Goal: Use online tool/utility: Utilize a website feature to perform a specific function

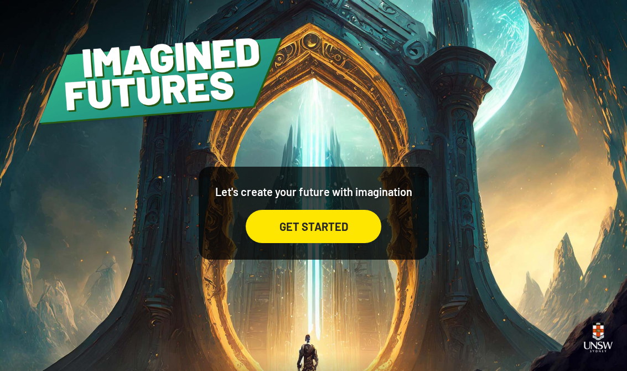
scroll to position [7, 0]
click at [355, 216] on div "GET STARTED" at bounding box center [314, 226] width 136 height 33
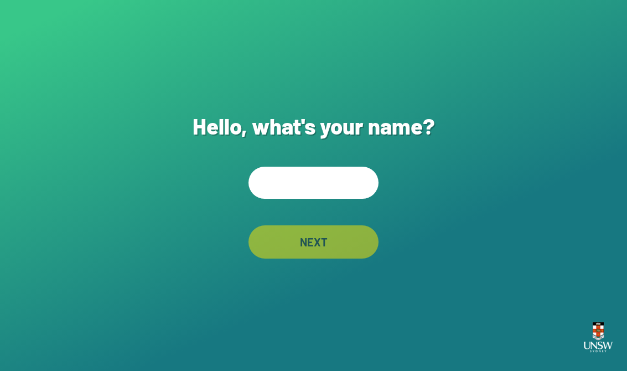
click at [340, 185] on input "text" at bounding box center [313, 183] width 130 height 32
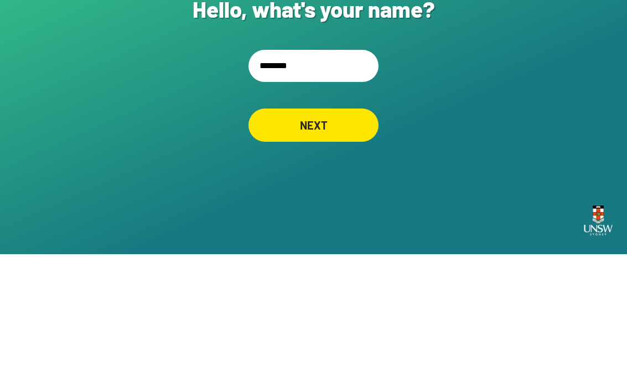
type input "*********"
click at [342, 226] on div "NEXT" at bounding box center [314, 242] width 126 height 32
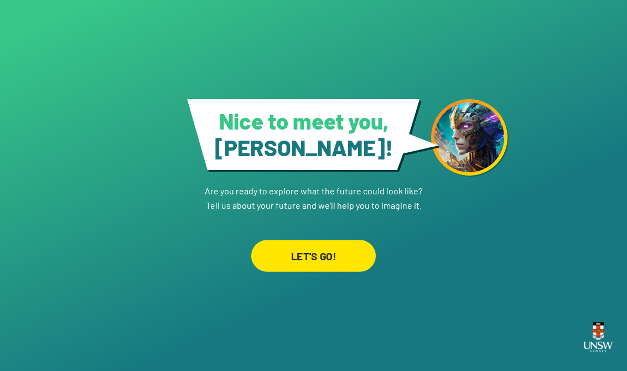
click at [350, 250] on div "LET'S GO!" at bounding box center [313, 256] width 125 height 32
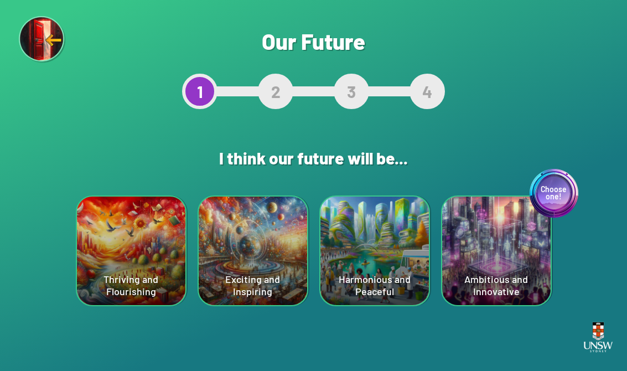
click at [217, 291] on div "Exciting and Inspiring" at bounding box center [253, 250] width 108 height 108
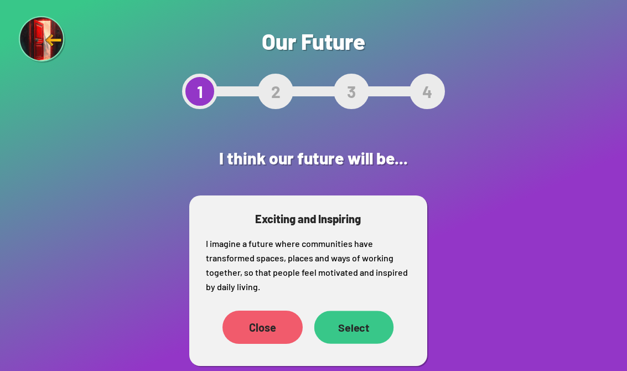
click at [345, 330] on div "Select" at bounding box center [354, 326] width 80 height 33
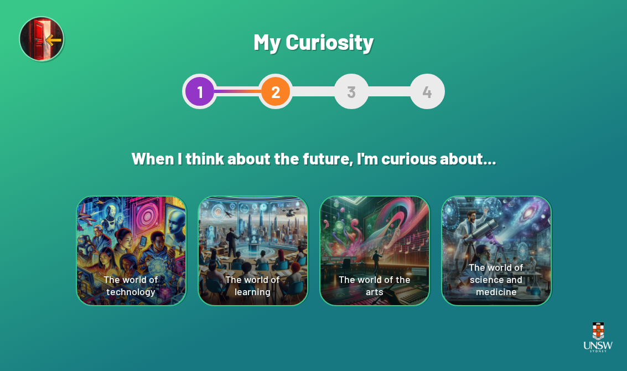
click at [524, 234] on div "The world of science and medicine" at bounding box center [496, 250] width 108 height 108
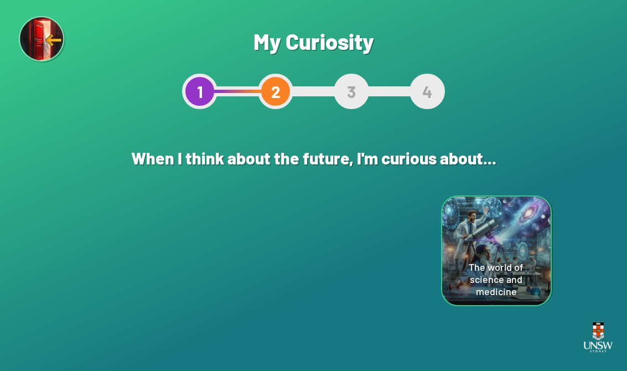
click at [523, 234] on div "Are you sure? This will reset your answers Yes, Redo Never mind My Curiosity 1 …" at bounding box center [313, 185] width 627 height 371
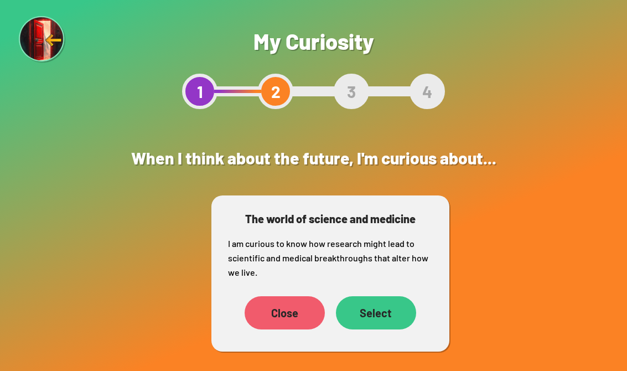
click at [366, 308] on div "Select" at bounding box center [376, 312] width 80 height 33
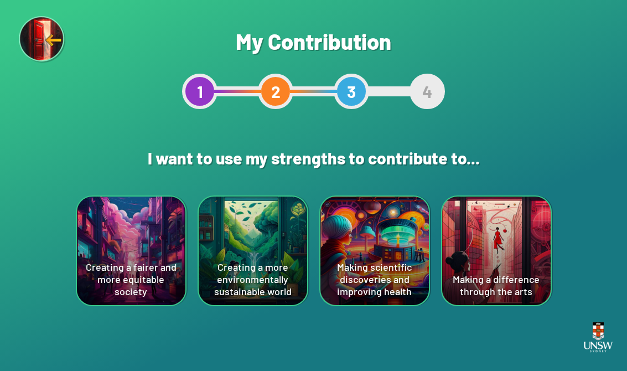
click at [382, 254] on div "Making scientific discoveries and improving health" at bounding box center [374, 250] width 108 height 108
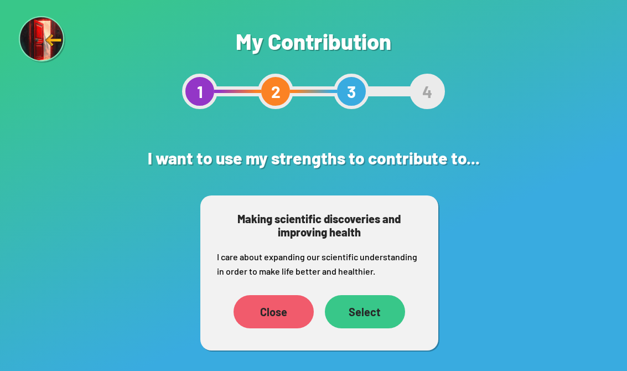
click at [263, 313] on div "Close" at bounding box center [274, 311] width 80 height 33
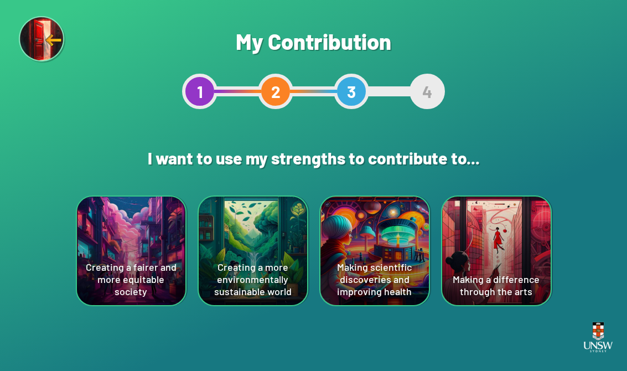
click at [355, 266] on div "Making scientific discoveries and improving health" at bounding box center [374, 250] width 108 height 108
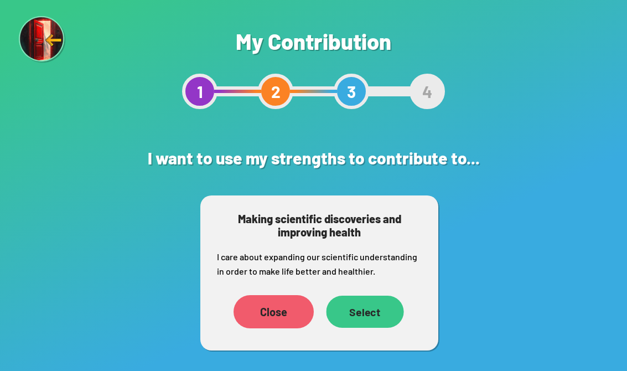
click at [371, 314] on div "Select" at bounding box center [365, 312] width 77 height 32
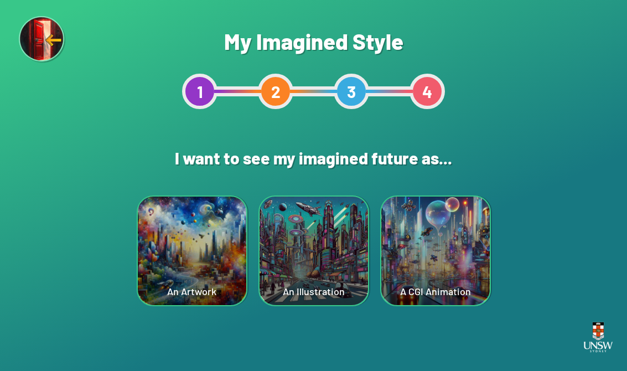
click at [332, 261] on div "An Illustration" at bounding box center [314, 250] width 108 height 108
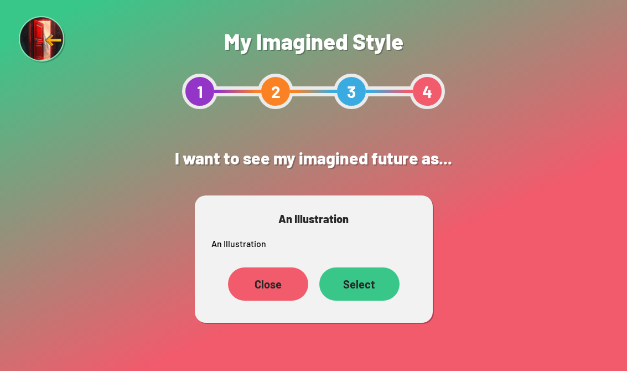
click at [379, 284] on div "Select" at bounding box center [359, 283] width 80 height 33
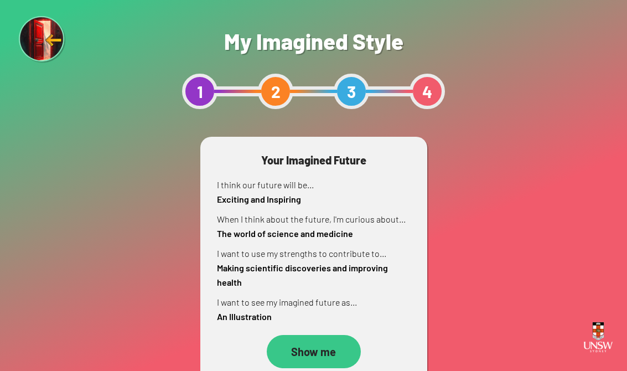
click at [338, 351] on div "Show me" at bounding box center [314, 351] width 94 height 33
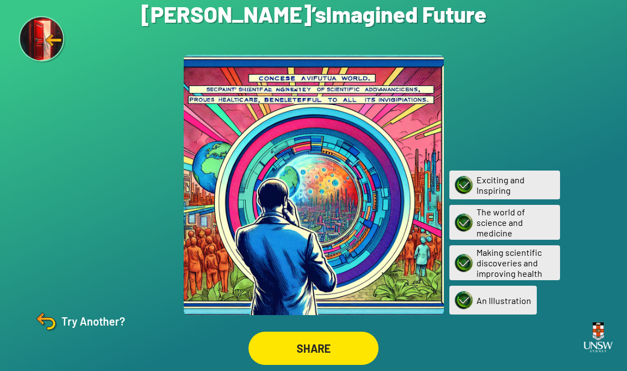
click at [57, 327] on img at bounding box center [46, 321] width 27 height 27
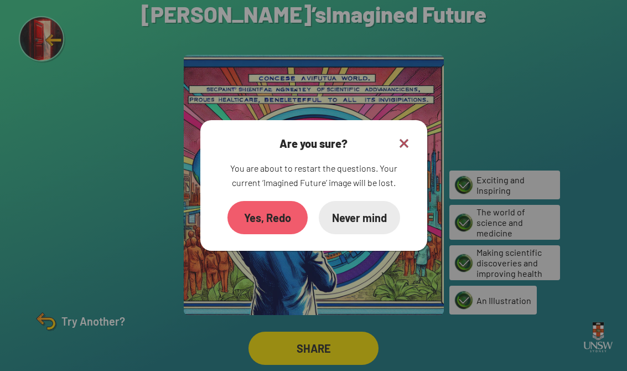
click at [416, 141] on div "Are you sure? You are about to restart the questions. Your current ‘Imagined Fu…" at bounding box center [313, 185] width 227 height 131
click at [279, 222] on div "Yes, Redo" at bounding box center [266, 217] width 79 height 33
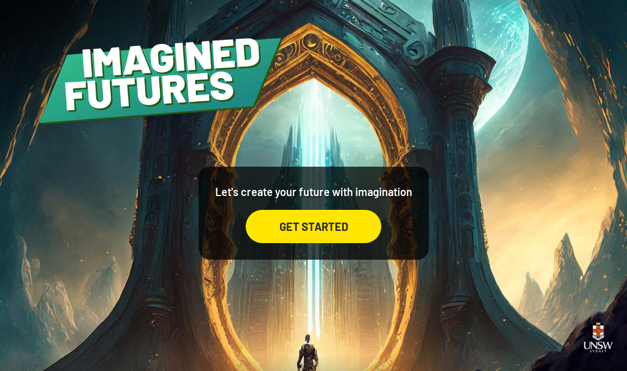
click at [345, 234] on div "GET STARTED" at bounding box center [314, 226] width 136 height 33
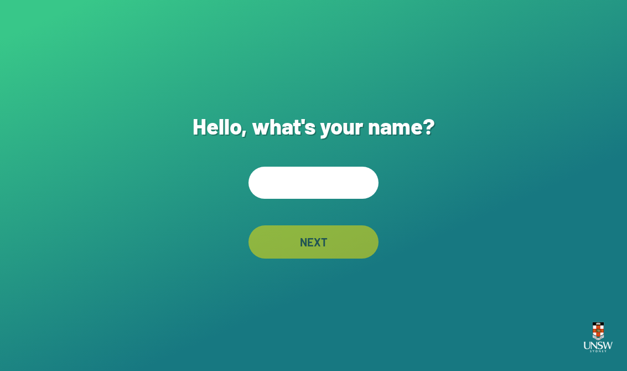
click at [346, 190] on input "text" at bounding box center [313, 183] width 130 height 32
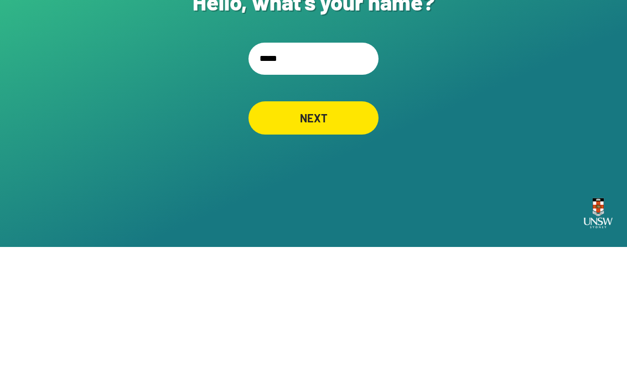
type input "******"
click at [344, 225] on div "NEXT" at bounding box center [313, 241] width 130 height 33
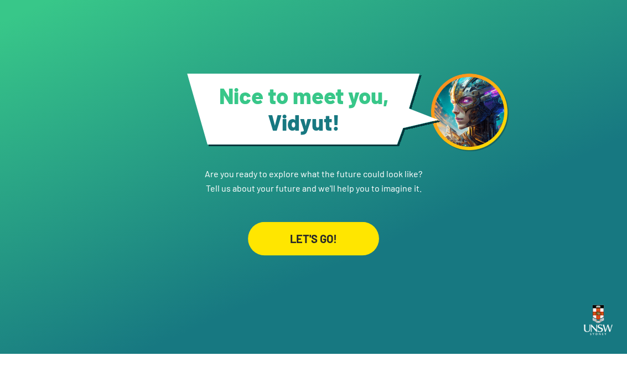
scroll to position [17, 0]
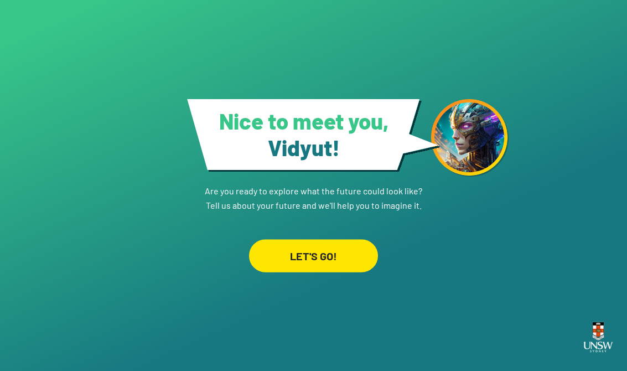
click at [351, 240] on div "LET'S GO!" at bounding box center [313, 255] width 129 height 33
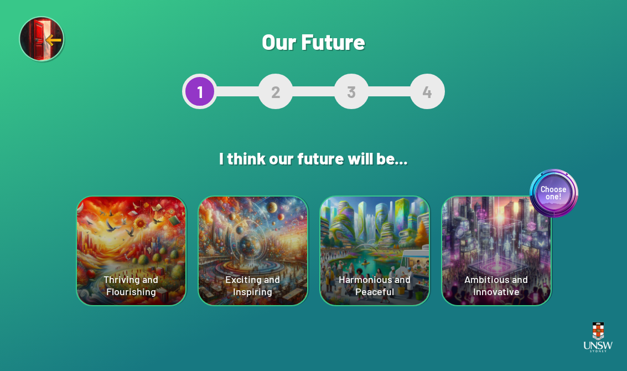
click at [393, 241] on div "Harmonious and Peaceful" at bounding box center [374, 250] width 108 height 108
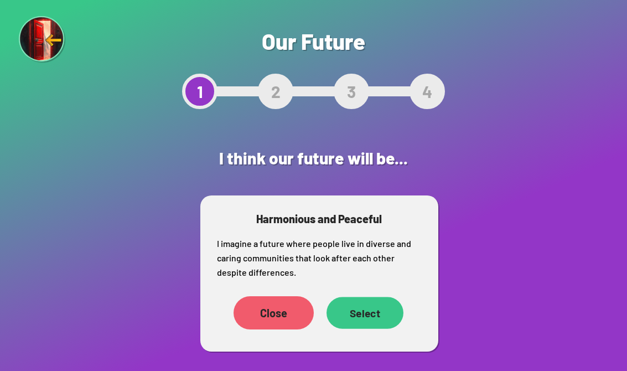
click at [377, 318] on div "Select" at bounding box center [365, 313] width 77 height 32
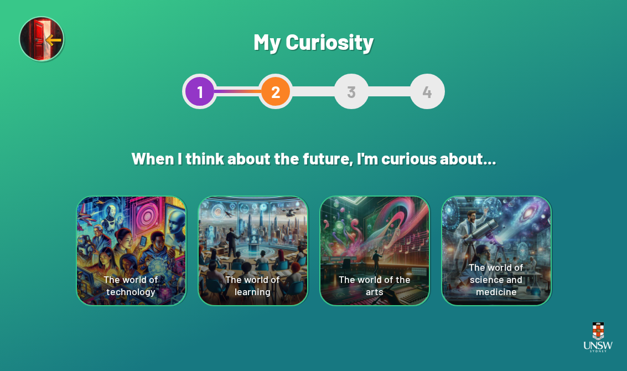
click at [129, 240] on div "The world of technology" at bounding box center [131, 250] width 108 height 108
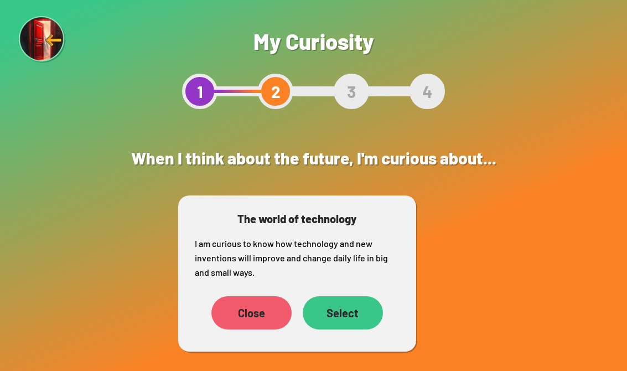
click at [362, 301] on div "Select" at bounding box center [343, 312] width 80 height 33
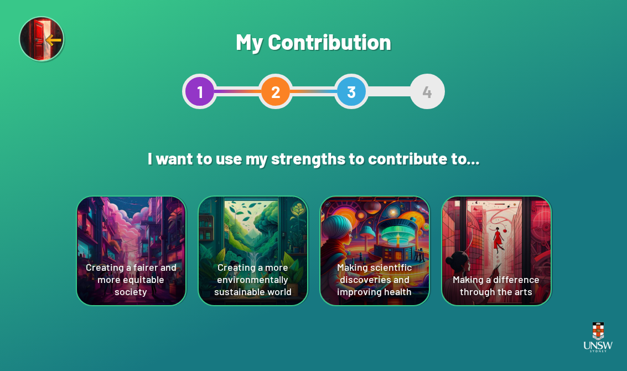
click at [244, 226] on div "Creating a more environmentally sustainable world" at bounding box center [253, 250] width 108 height 108
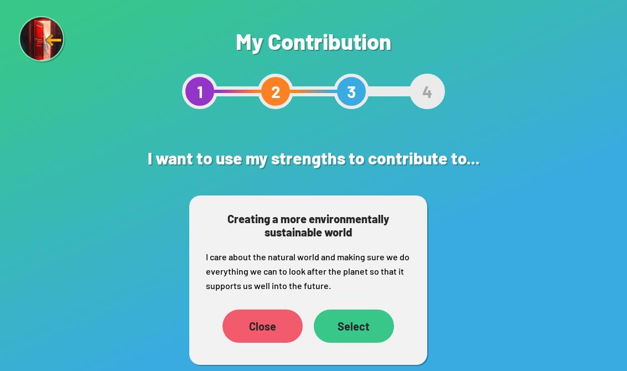
click at [372, 304] on div "Close Select" at bounding box center [308, 326] width 205 height 44
click at [372, 303] on div "Creating a more environmentally sustainable world I care about the natural worl…" at bounding box center [308, 279] width 238 height 169
click at [376, 316] on div "Select" at bounding box center [354, 325] width 80 height 33
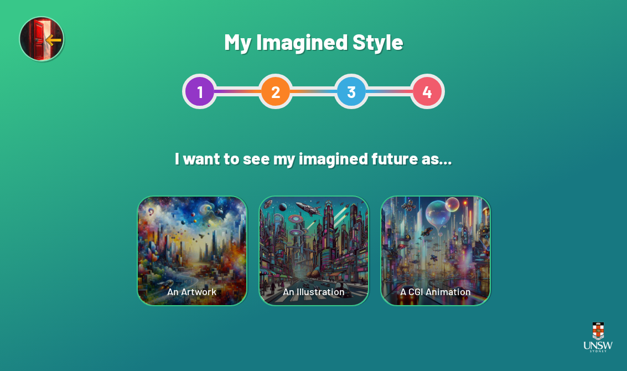
click at [370, 316] on div "Are you sure? This will reset your answers Yes, Redo Never mind My Imagined Sty…" at bounding box center [313, 185] width 627 height 371
click at [471, 239] on div "A CGI Animation" at bounding box center [435, 250] width 108 height 108
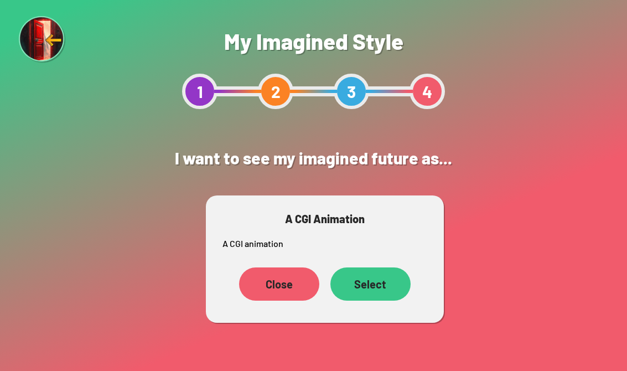
click at [400, 283] on div "Select" at bounding box center [370, 283] width 80 height 33
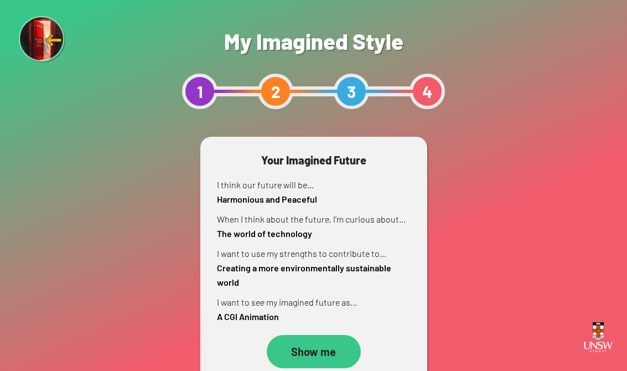
click at [337, 349] on div "Show me" at bounding box center [314, 351] width 94 height 33
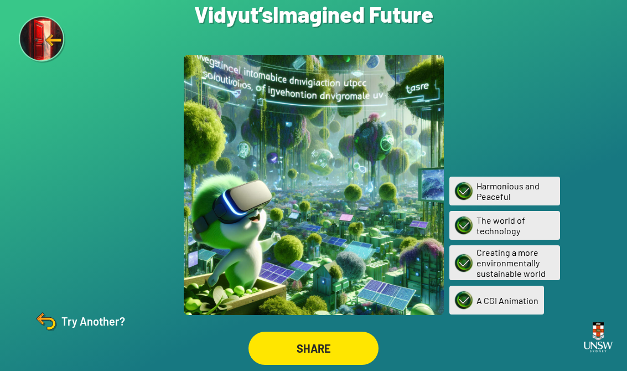
click at [94, 334] on div "Try Another?" at bounding box center [79, 321] width 92 height 27
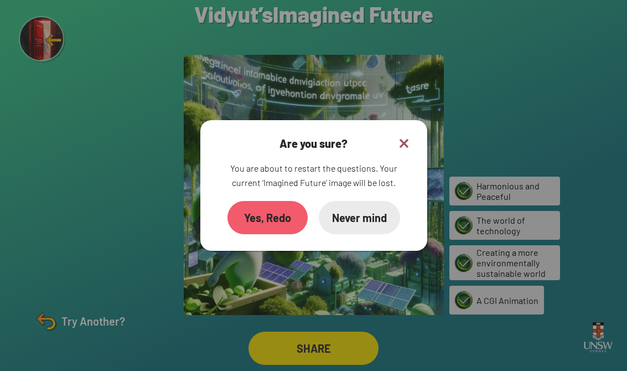
click at [262, 234] on div "Yes, Redo" at bounding box center [267, 217] width 80 height 33
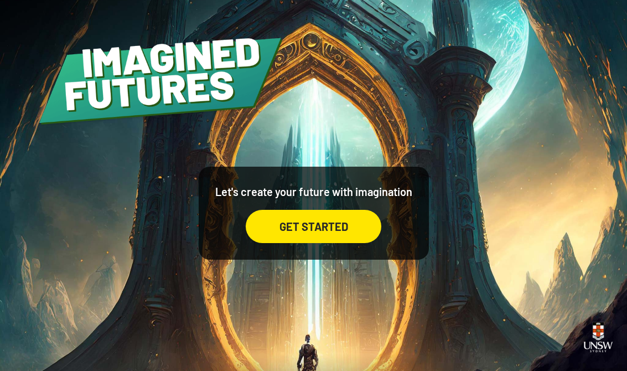
click at [333, 243] on div "GET STARTED" at bounding box center [314, 226] width 136 height 33
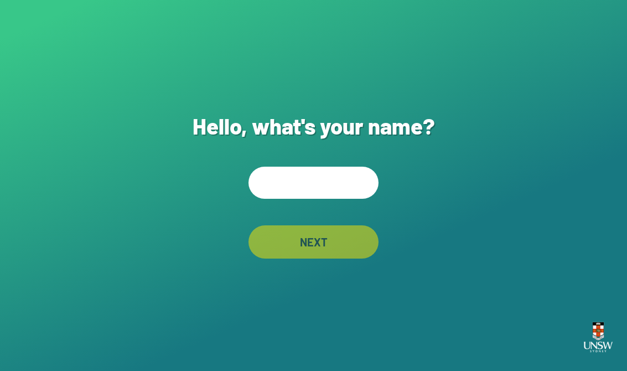
click at [336, 195] on input "text" at bounding box center [313, 183] width 130 height 32
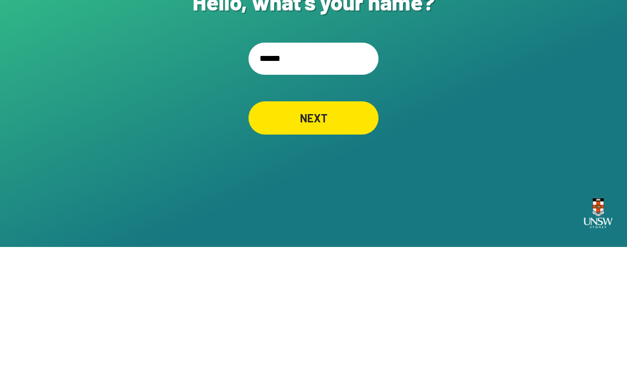
type input "*******"
click at [335, 226] on div "NEXT" at bounding box center [313, 242] width 125 height 32
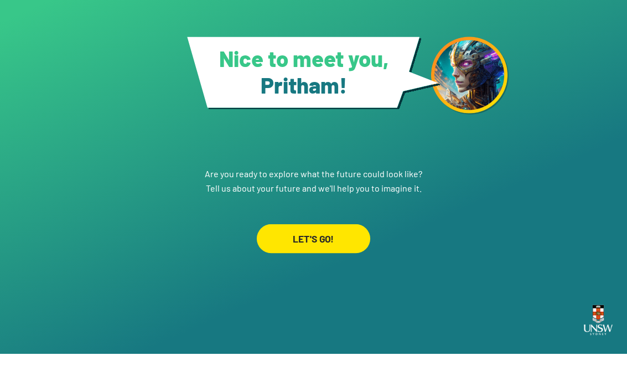
scroll to position [17, 0]
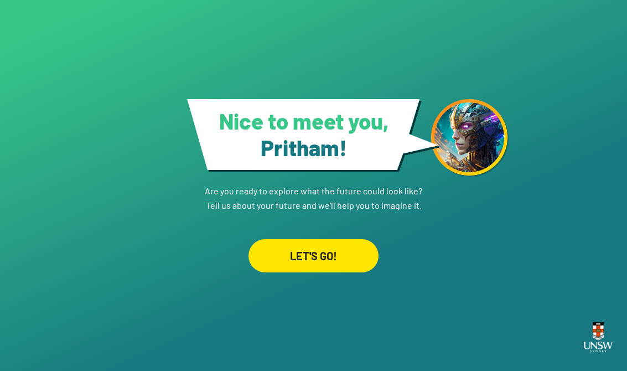
click at [336, 261] on div "LET'S GO!" at bounding box center [313, 255] width 130 height 33
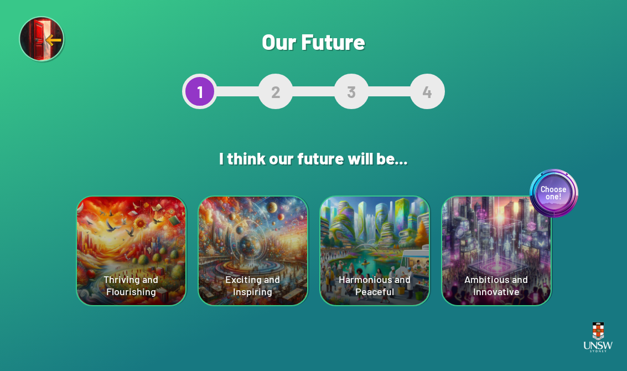
click at [234, 279] on div "Exciting and Inspiring" at bounding box center [253, 250] width 108 height 108
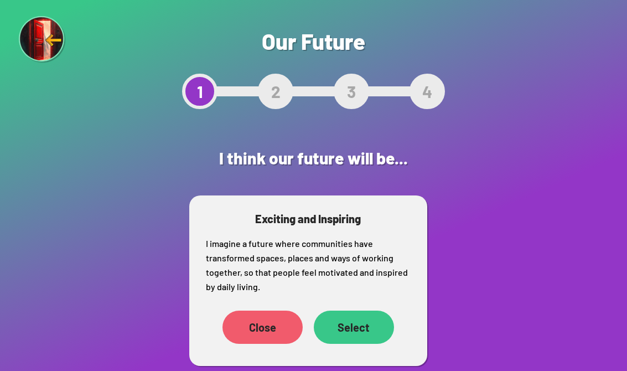
scroll to position [17, 0]
click at [355, 311] on div "Select" at bounding box center [353, 327] width 76 height 32
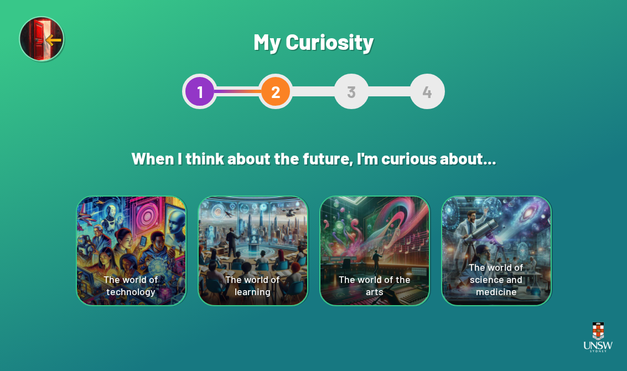
click at [113, 237] on div "The world of technology" at bounding box center [131, 250] width 108 height 108
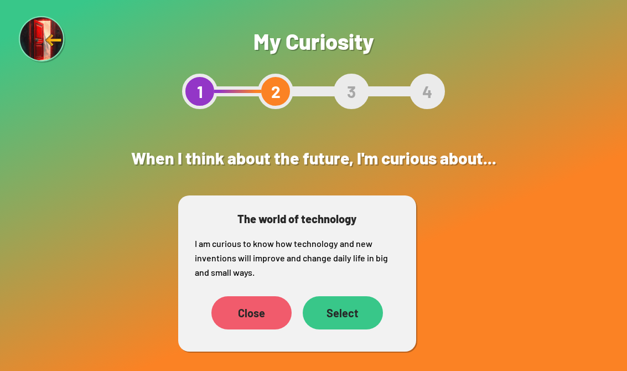
click at [349, 311] on div "Select" at bounding box center [343, 312] width 80 height 33
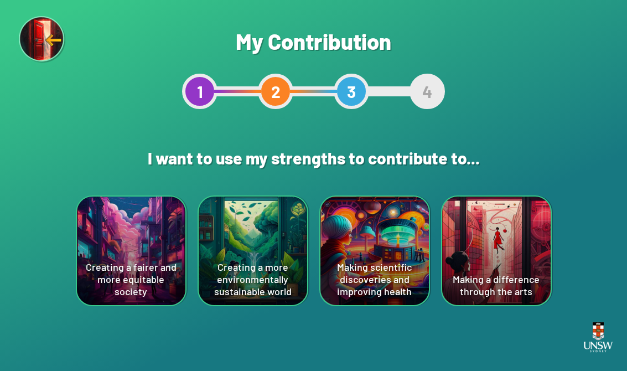
click at [236, 264] on div "Creating a more environmentally sustainable world" at bounding box center [253, 250] width 108 height 108
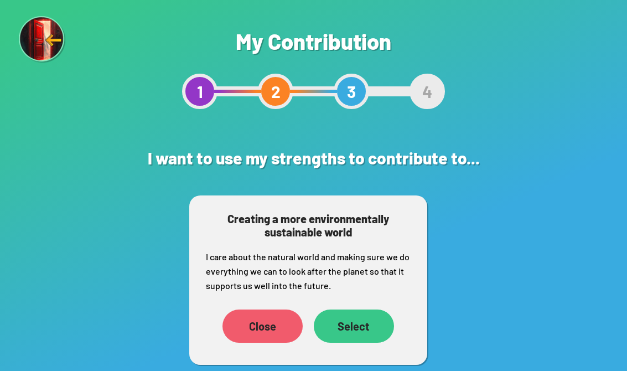
click at [370, 326] on div "Select" at bounding box center [354, 325] width 80 height 33
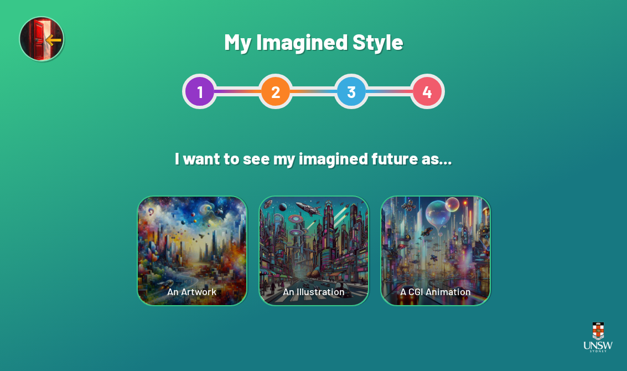
click at [435, 222] on div "A CGI Animation" at bounding box center [435, 250] width 108 height 108
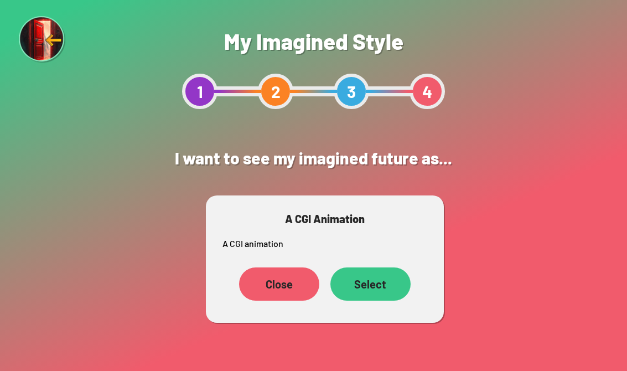
click at [390, 283] on div "Select" at bounding box center [370, 283] width 80 height 33
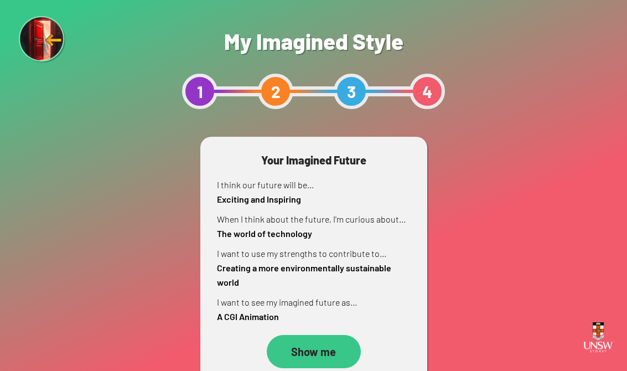
click at [310, 345] on div "Show me" at bounding box center [314, 351] width 94 height 33
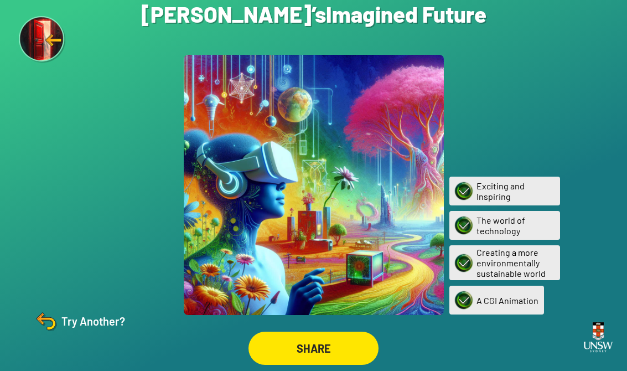
click at [56, 333] on img at bounding box center [46, 321] width 27 height 27
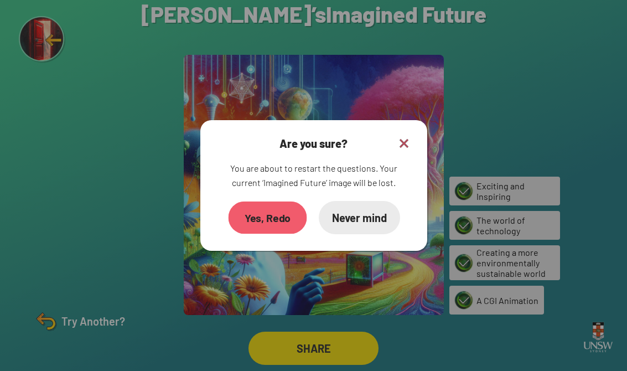
click at [250, 227] on div "Yes, Redo" at bounding box center [267, 217] width 79 height 33
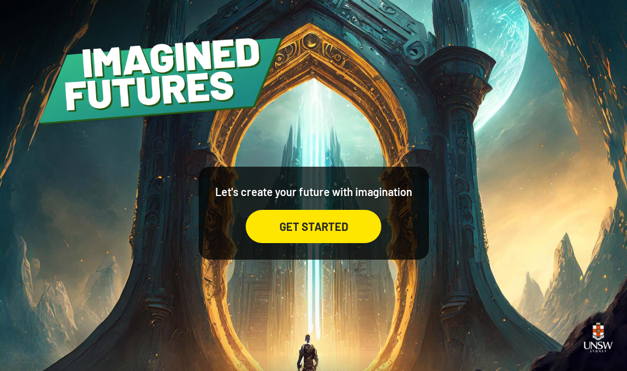
click at [345, 231] on div "GET STARTED" at bounding box center [314, 226] width 136 height 33
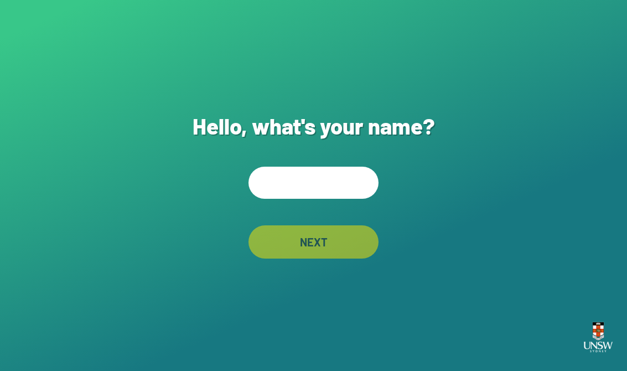
click at [338, 188] on input "text" at bounding box center [313, 183] width 130 height 32
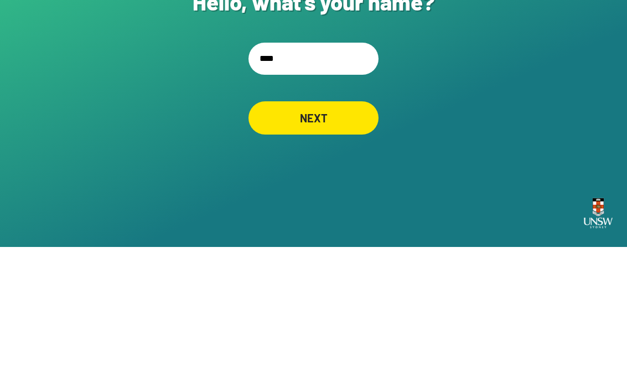
type input "*****"
click at [343, 226] on div "NEXT" at bounding box center [314, 242] width 128 height 33
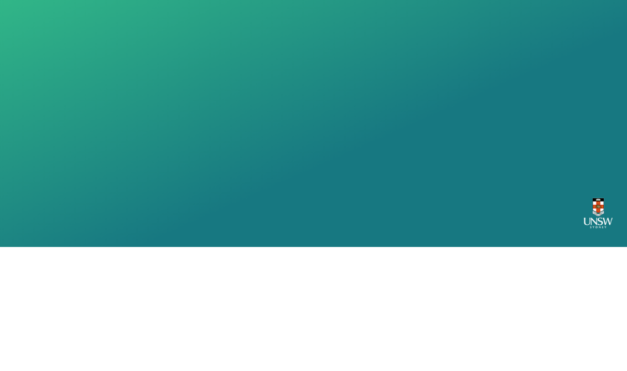
scroll to position [17, 0]
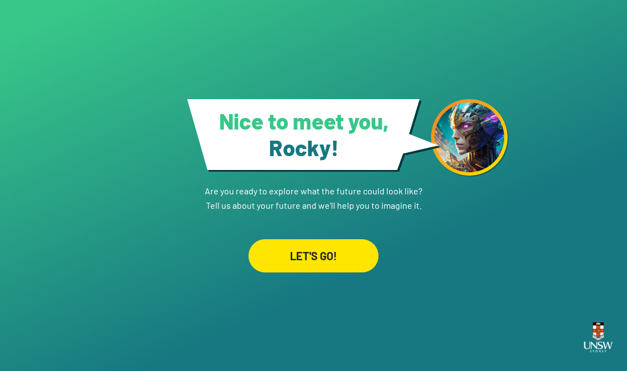
click at [350, 226] on link "LET'S GO!" at bounding box center [313, 243] width 130 height 60
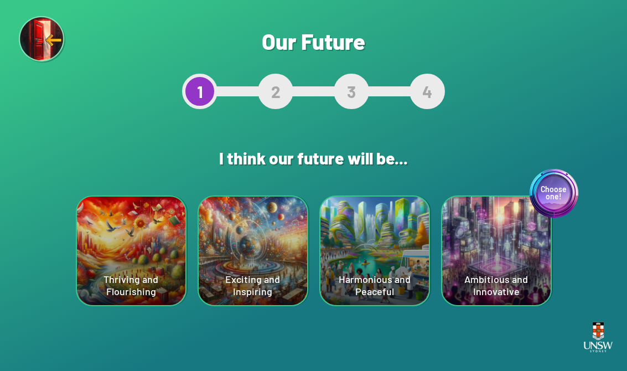
click at [515, 245] on div "Choose one! Ambitious and Innovative" at bounding box center [496, 250] width 108 height 108
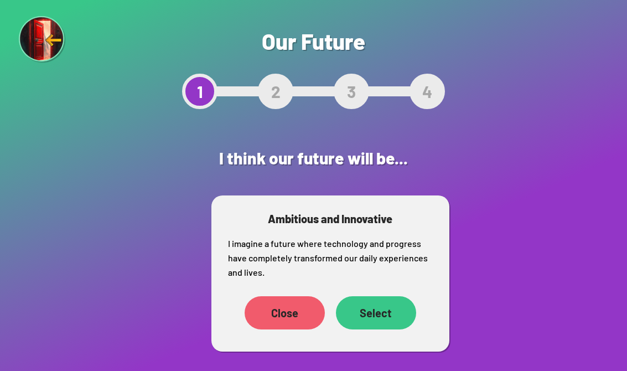
click at [379, 310] on div "Select" at bounding box center [376, 312] width 80 height 33
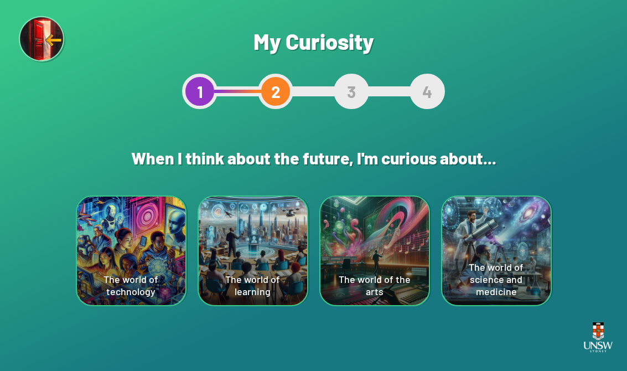
click at [502, 226] on div "The world of science and medicine" at bounding box center [496, 250] width 108 height 108
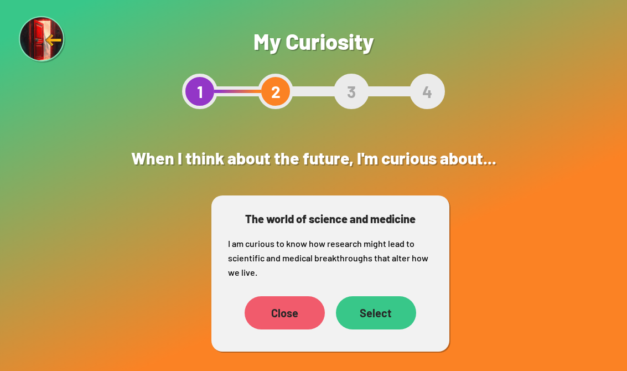
click at [386, 310] on div "Select" at bounding box center [376, 312] width 80 height 33
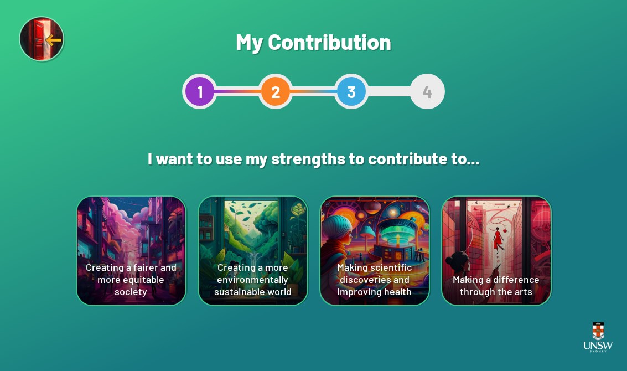
click at [6, 227] on div "Are you sure? This will reset your answers Yes, Redo Never mind My Contribution…" at bounding box center [313, 185] width 627 height 371
click at [0, 214] on div "Are you sure? This will reset your answers Yes, Redo Never mind My Contribution…" at bounding box center [313, 185] width 627 height 371
click at [95, 278] on div "Creating a fairer and more equitable society" at bounding box center [131, 250] width 108 height 108
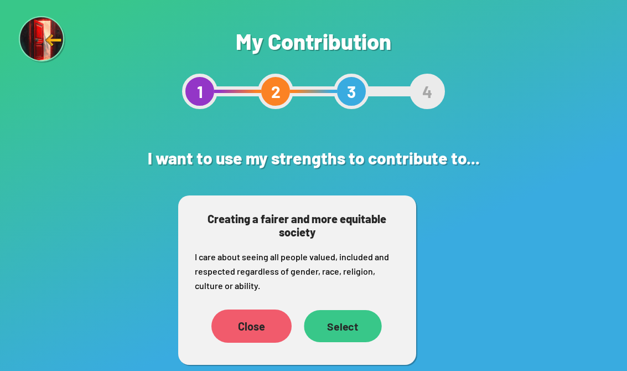
click at [359, 330] on div "Select" at bounding box center [342, 326] width 77 height 32
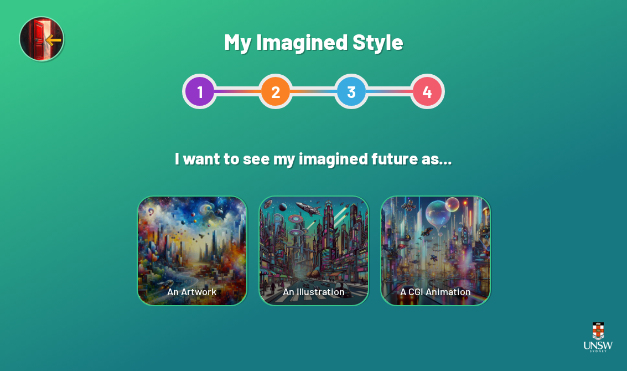
click at [449, 245] on div "A CGI Animation" at bounding box center [435, 250] width 108 height 108
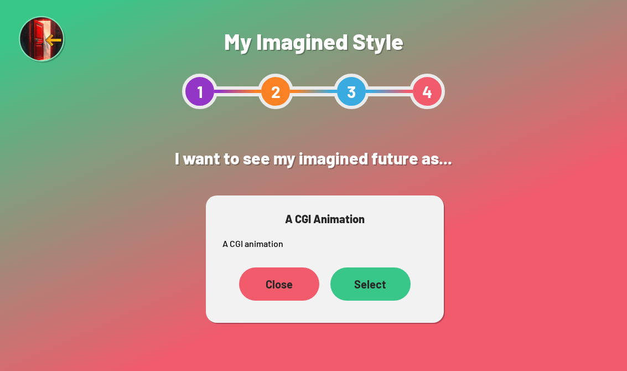
click at [389, 276] on div "Select" at bounding box center [370, 283] width 80 height 33
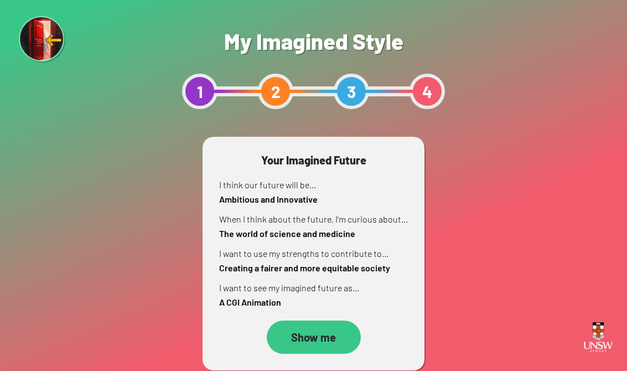
click at [330, 336] on div "Show me" at bounding box center [314, 336] width 94 height 33
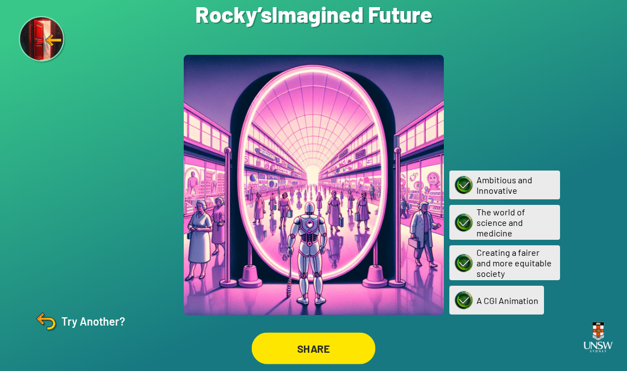
click at [284, 356] on div "SHARE" at bounding box center [314, 348] width 124 height 32
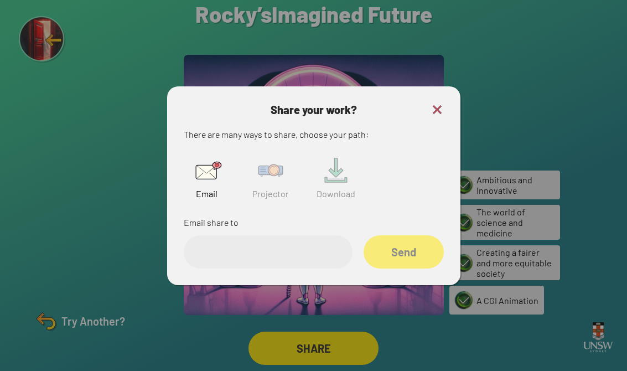
click at [433, 116] on img at bounding box center [437, 109] width 13 height 13
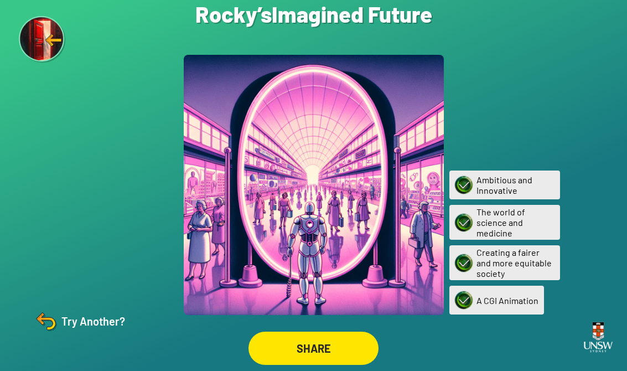
click at [442, 117] on div at bounding box center [314, 185] width 260 height 260
click at [71, 334] on div "Try Another?" at bounding box center [79, 321] width 92 height 27
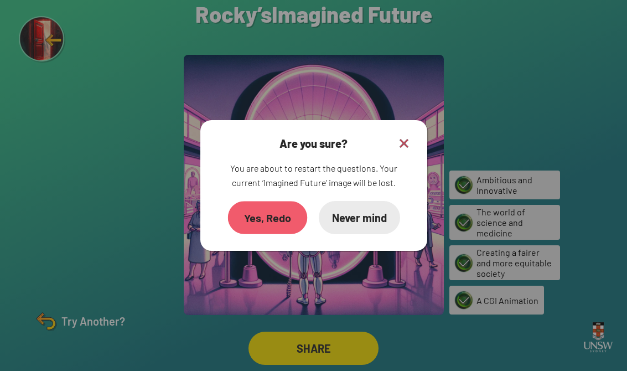
click at [252, 232] on div "Yes, Redo" at bounding box center [267, 217] width 80 height 33
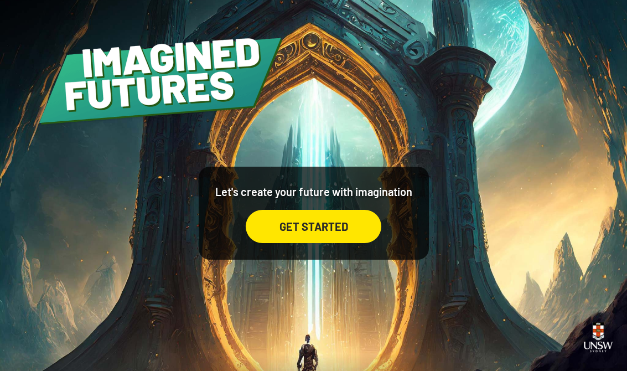
click at [348, 241] on div "GET STARTED" at bounding box center [314, 226] width 136 height 33
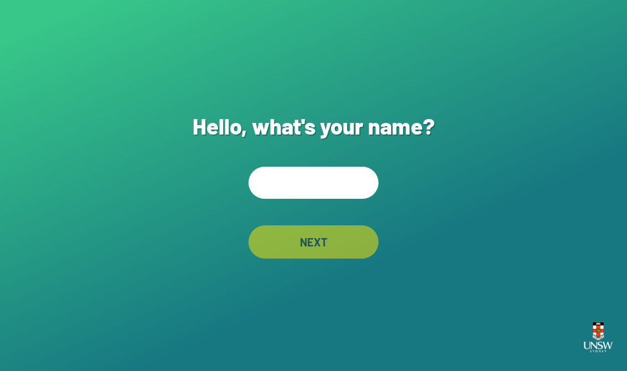
click at [332, 183] on input "text" at bounding box center [313, 183] width 130 height 32
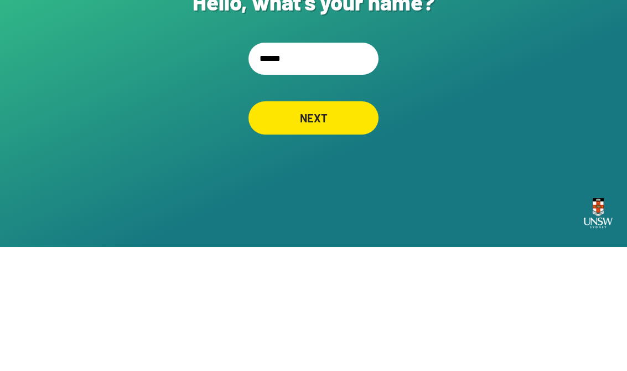
type input "*******"
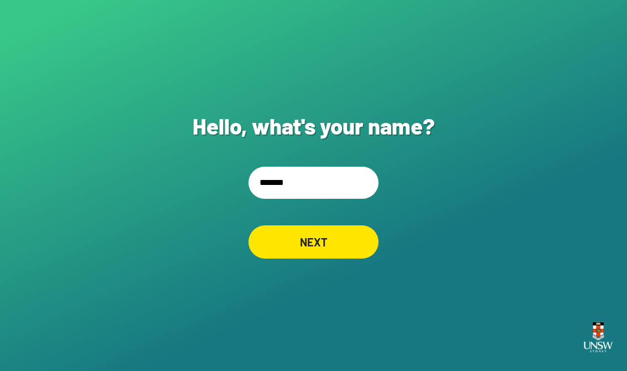
click at [330, 231] on div "NEXT" at bounding box center [313, 241] width 130 height 33
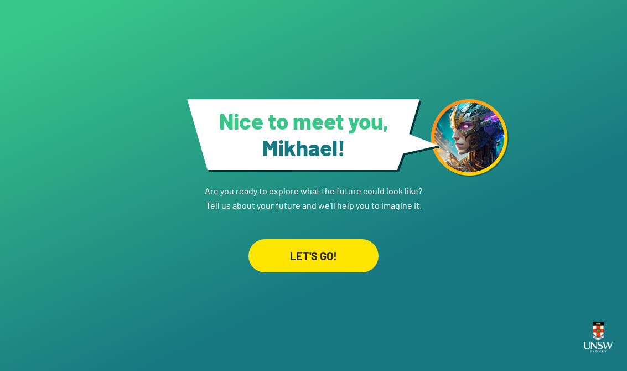
click at [351, 265] on div "LET'S GO!" at bounding box center [313, 255] width 130 height 33
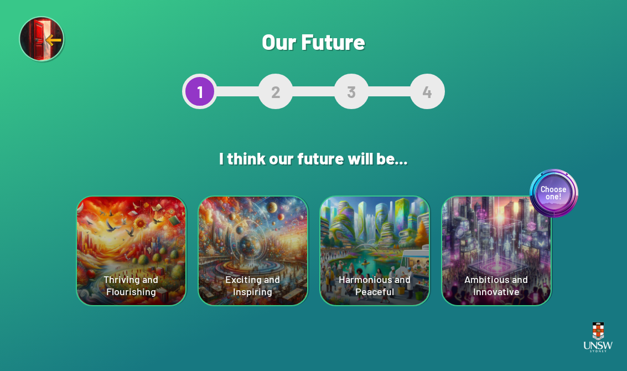
click at [487, 258] on div "Choose one! Ambitious and Innovative" at bounding box center [496, 250] width 108 height 108
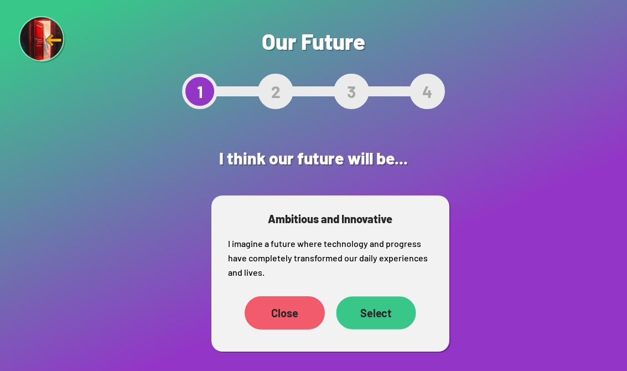
click at [390, 314] on div "Select" at bounding box center [376, 312] width 80 height 33
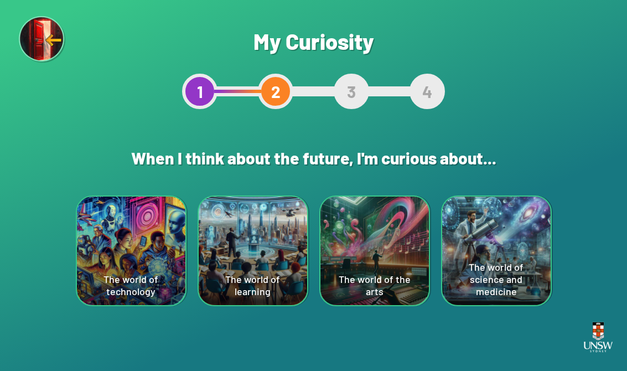
click at [507, 251] on div "The world of science and medicine" at bounding box center [496, 250] width 108 height 108
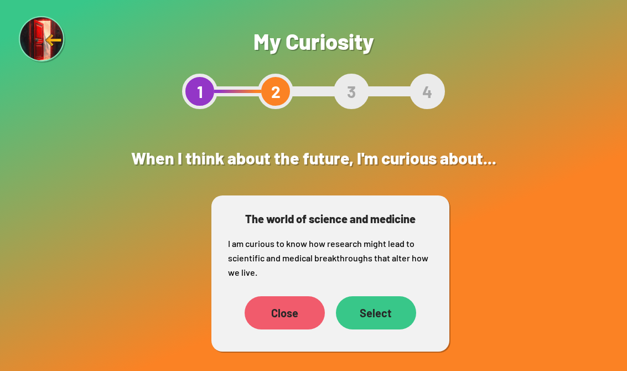
click at [382, 311] on div "Select" at bounding box center [376, 312] width 80 height 33
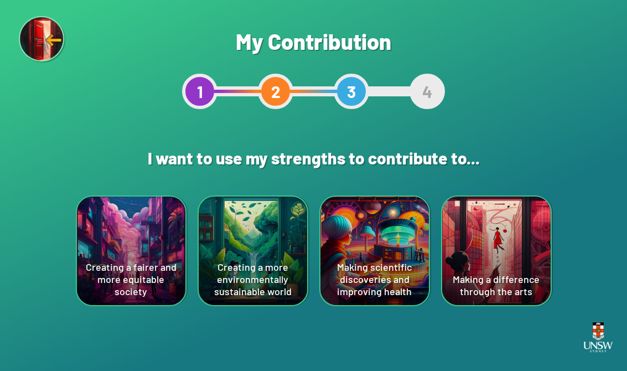
click at [394, 245] on div "Making scientific discoveries and improving health" at bounding box center [374, 250] width 108 height 108
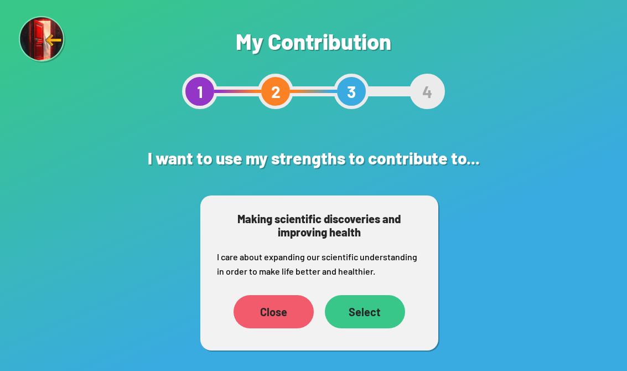
click at [374, 317] on div "Select" at bounding box center [365, 311] width 80 height 33
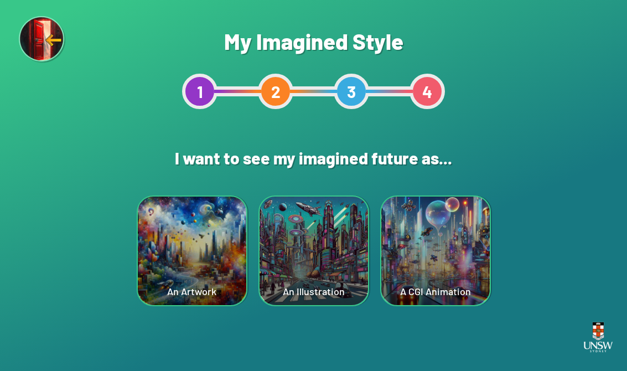
click at [458, 256] on div "A CGI Animation" at bounding box center [435, 250] width 108 height 108
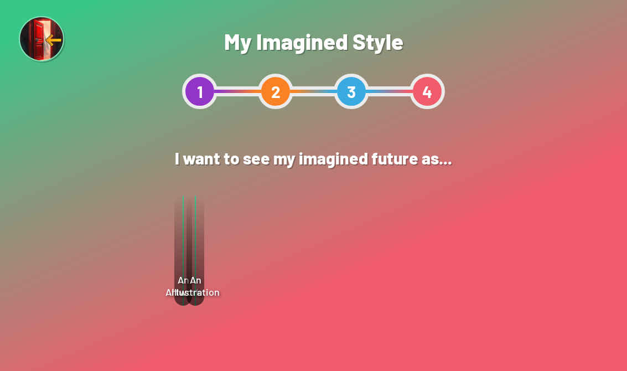
click at [392, 280] on div "Select" at bounding box center [372, 283] width 80 height 33
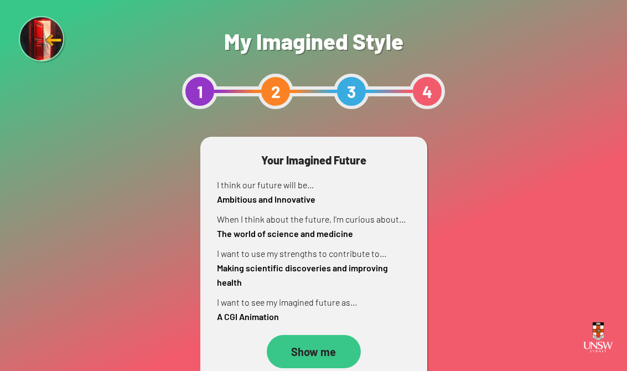
click at [330, 358] on div "Show me" at bounding box center [314, 351] width 94 height 33
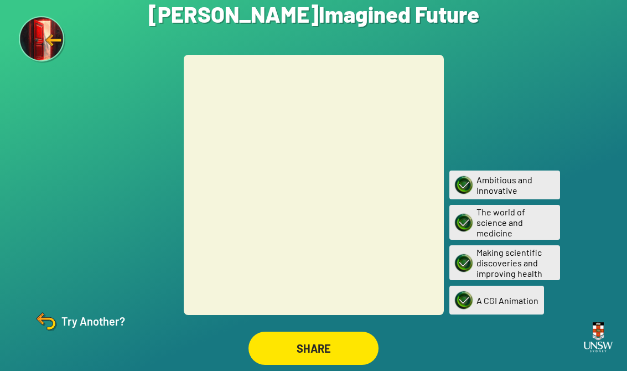
click at [66, 333] on div "Try Another?" at bounding box center [79, 321] width 92 height 27
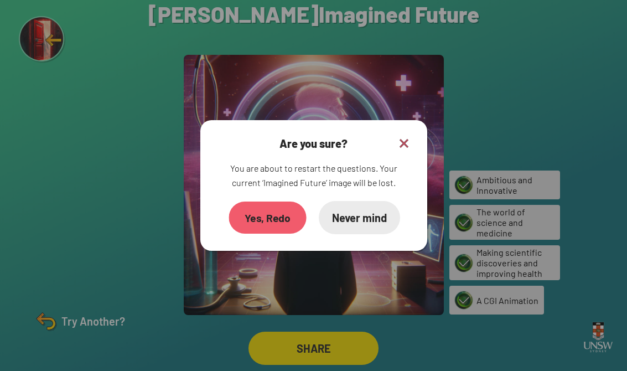
click at [279, 229] on div "Yes, Redo" at bounding box center [267, 217] width 77 height 32
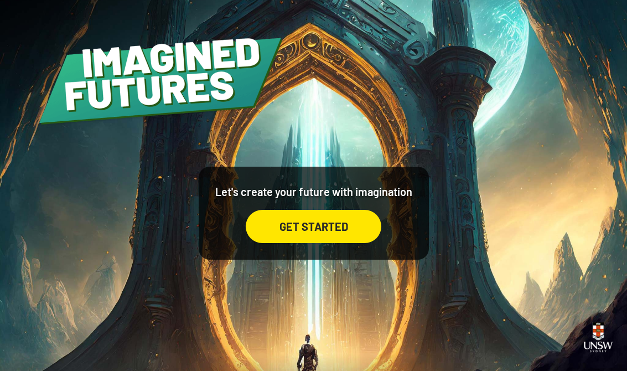
click at [356, 243] on div "GET STARTED" at bounding box center [314, 226] width 136 height 33
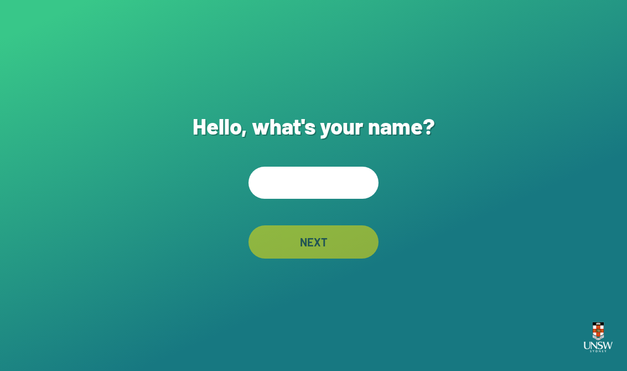
click at [349, 191] on input "text" at bounding box center [313, 183] width 130 height 32
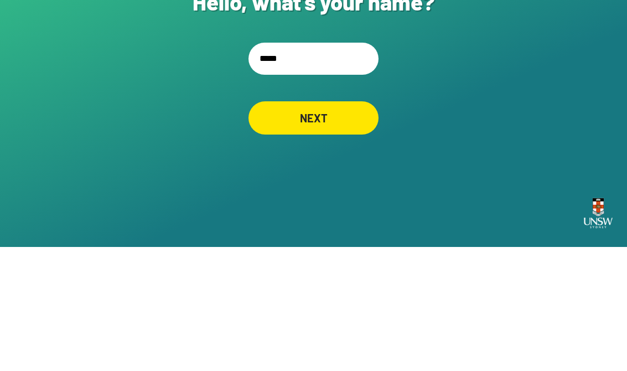
type input "******"
click at [339, 225] on div "NEXT" at bounding box center [313, 241] width 130 height 33
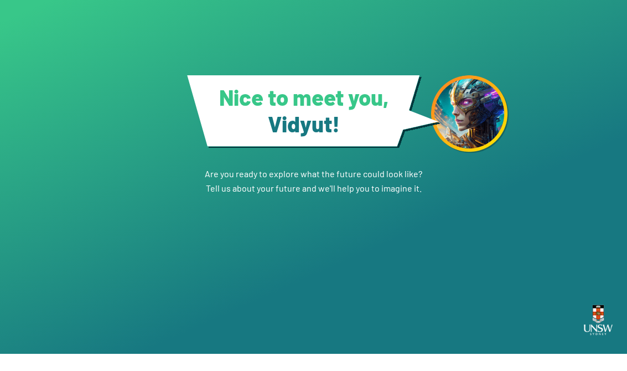
scroll to position [17, 0]
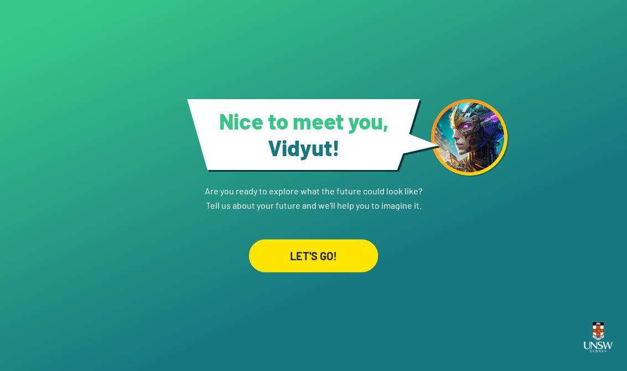
click at [347, 242] on div "LET'S GO!" at bounding box center [314, 255] width 130 height 33
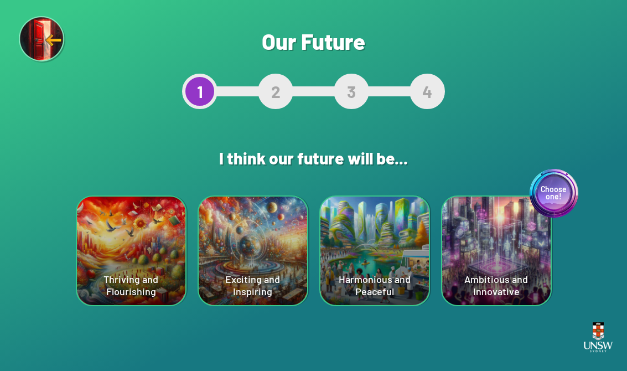
click at [500, 235] on div "Choose one! Ambitious and Innovative" at bounding box center [496, 250] width 108 height 108
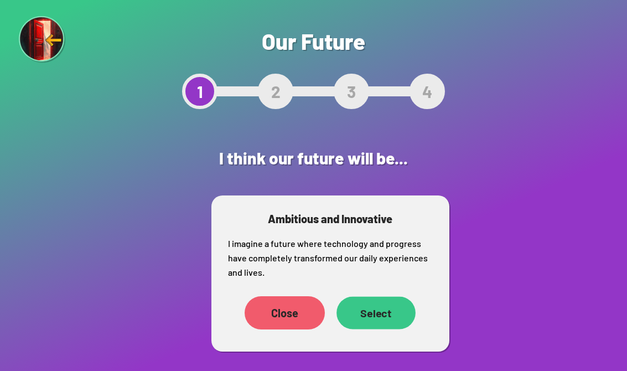
click at [396, 314] on div "Select" at bounding box center [375, 312] width 79 height 33
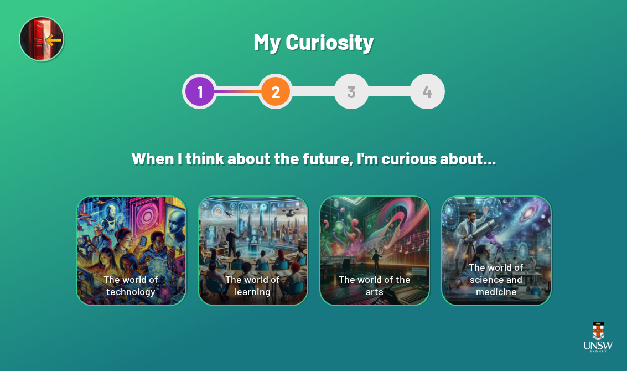
click at [499, 250] on div "The world of science and medicine" at bounding box center [496, 250] width 108 height 108
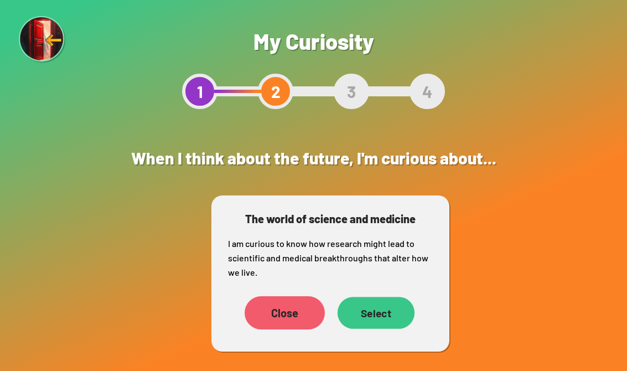
click at [395, 316] on div "Select" at bounding box center [375, 313] width 77 height 32
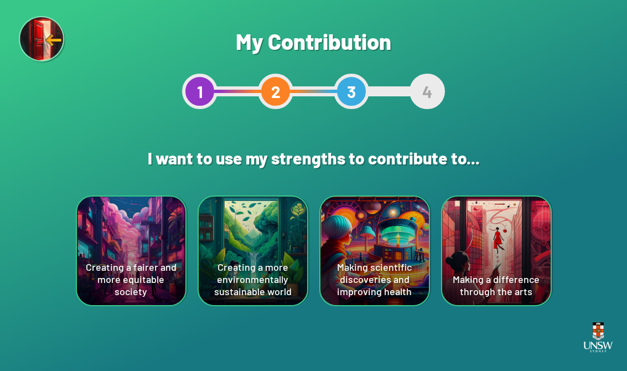
click at [389, 247] on div "Making scientific discoveries and improving health" at bounding box center [374, 250] width 108 height 108
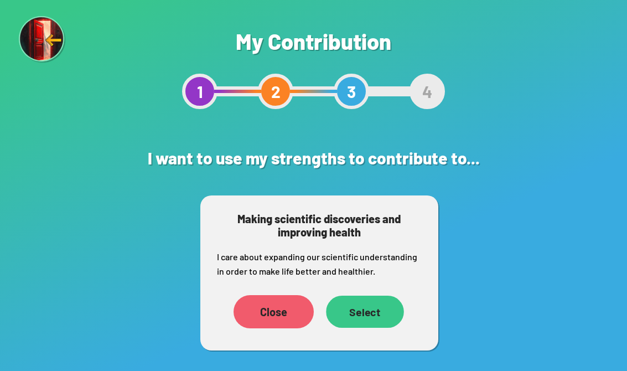
click at [386, 315] on div "Select" at bounding box center [365, 312] width 78 height 32
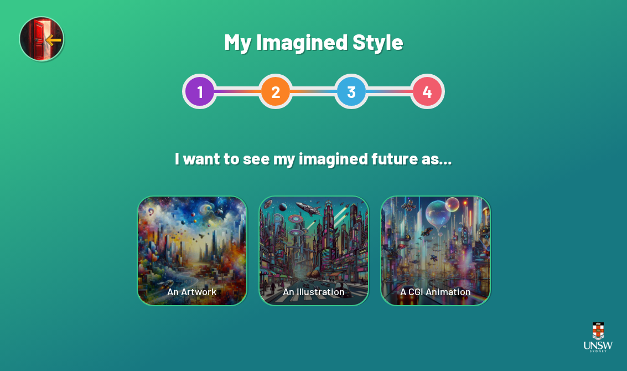
click at [468, 269] on div "A CGI Animation" at bounding box center [435, 250] width 108 height 108
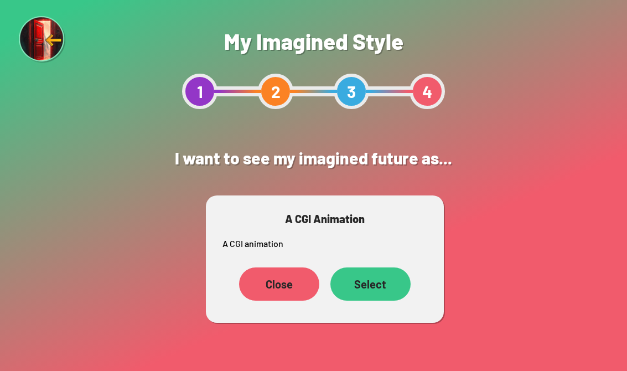
click at [386, 282] on div "Select" at bounding box center [370, 283] width 80 height 33
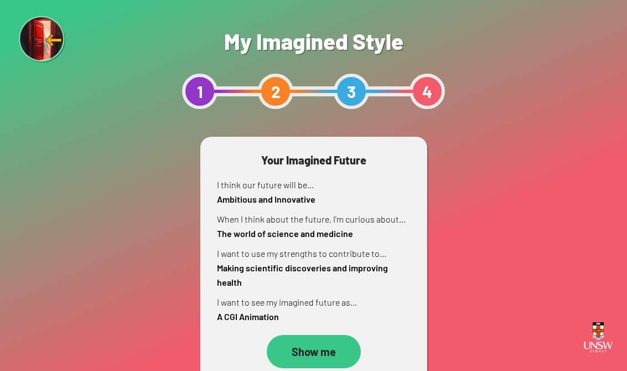
click at [338, 353] on div "Show me" at bounding box center [314, 351] width 94 height 33
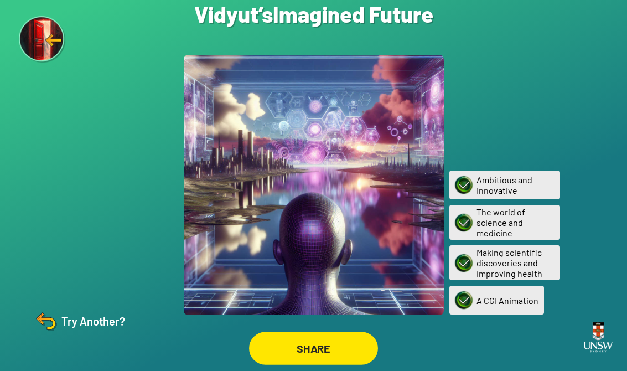
click at [343, 348] on div "SHARE" at bounding box center [313, 348] width 129 height 33
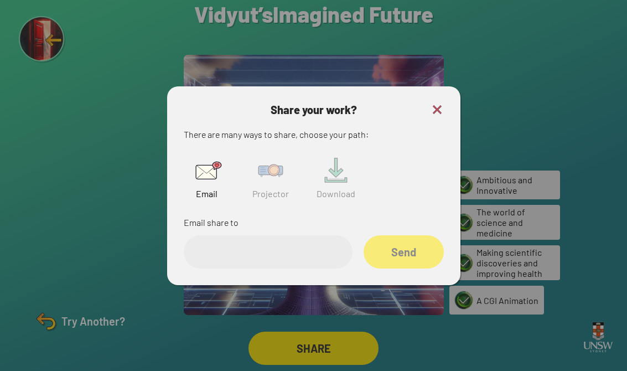
click at [265, 188] on img at bounding box center [270, 170] width 35 height 35
click at [228, 262] on input "text" at bounding box center [268, 251] width 169 height 33
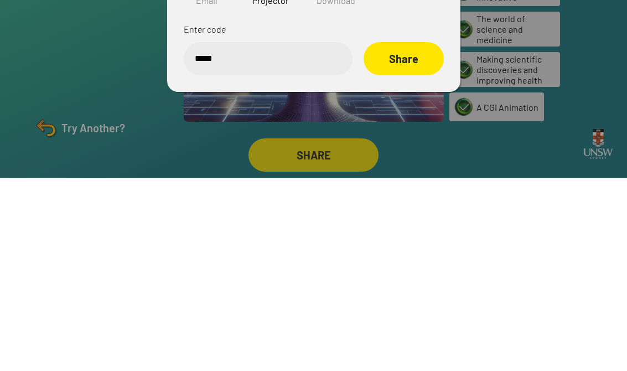
type input "******"
click at [426, 236] on div "Share" at bounding box center [403, 252] width 77 height 32
